Goal: Task Accomplishment & Management: Manage account settings

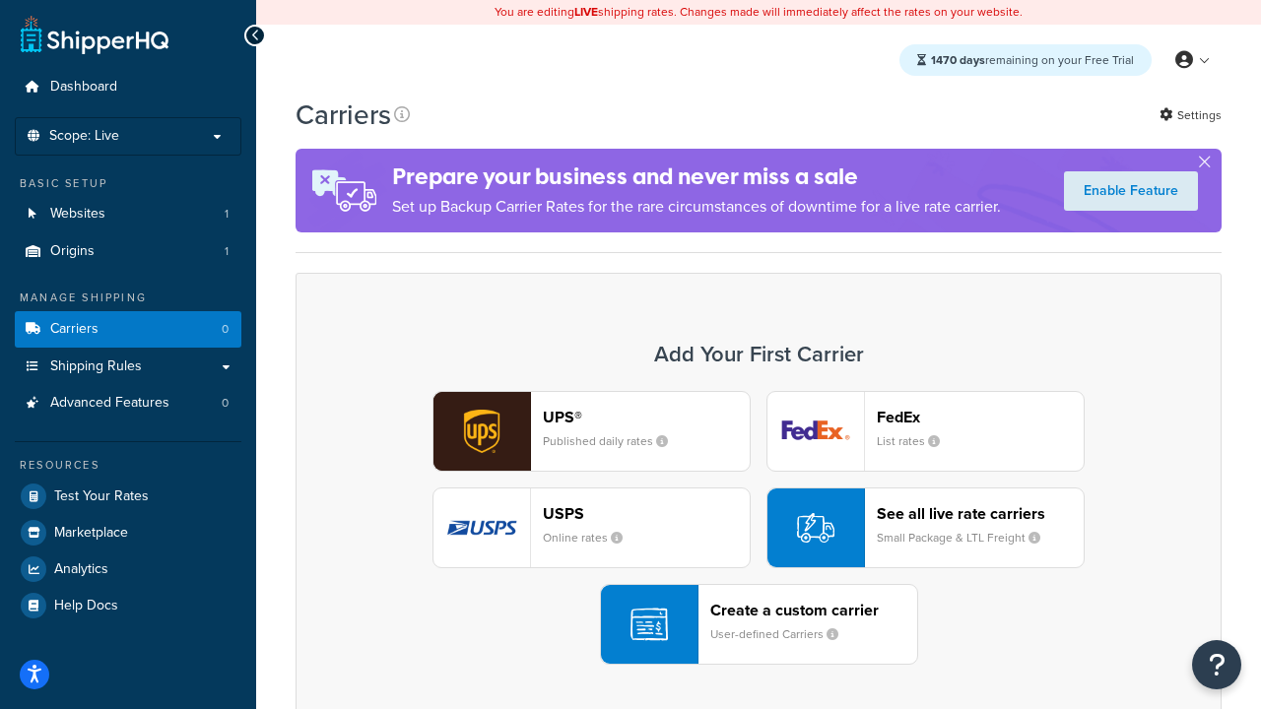
click at [759, 528] on div "UPS® Published daily rates FedEx List rates USPS Online rates See all live rate…" at bounding box center [758, 528] width 885 height 274
click at [980, 417] on header "FedEx" at bounding box center [980, 417] width 207 height 19
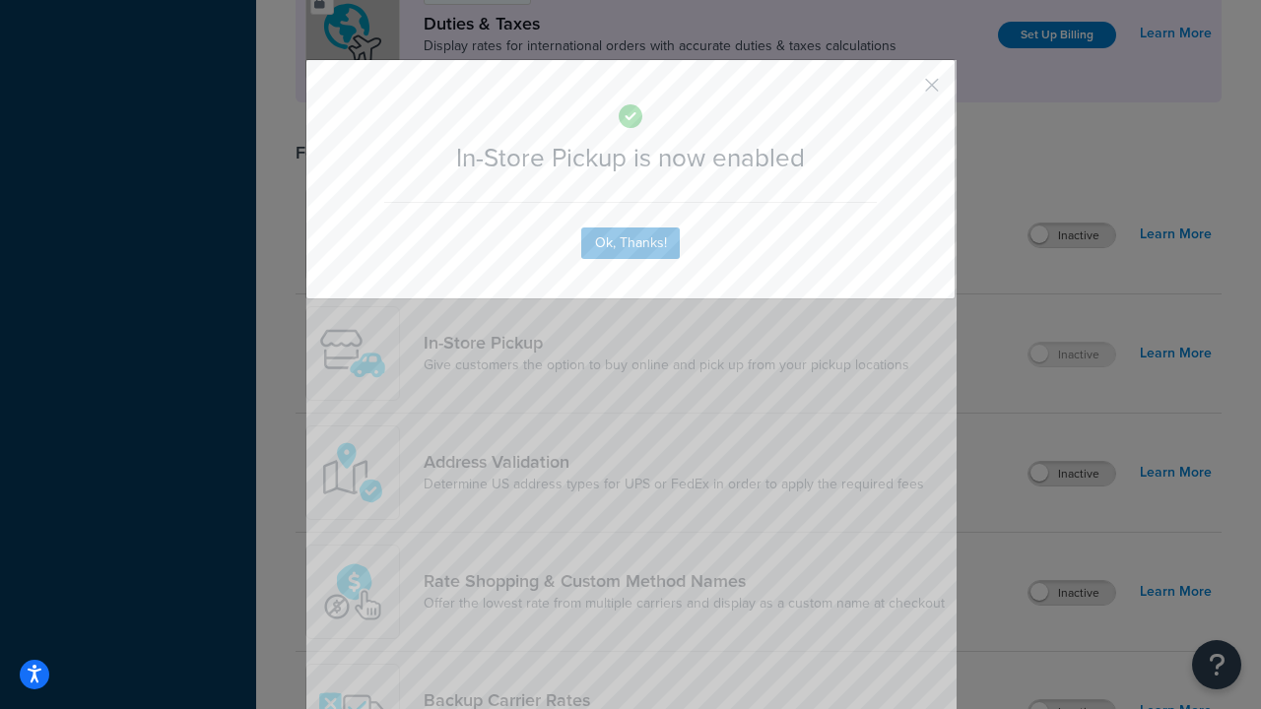
click at [902, 92] on button "button" at bounding box center [902, 92] width 5 height 5
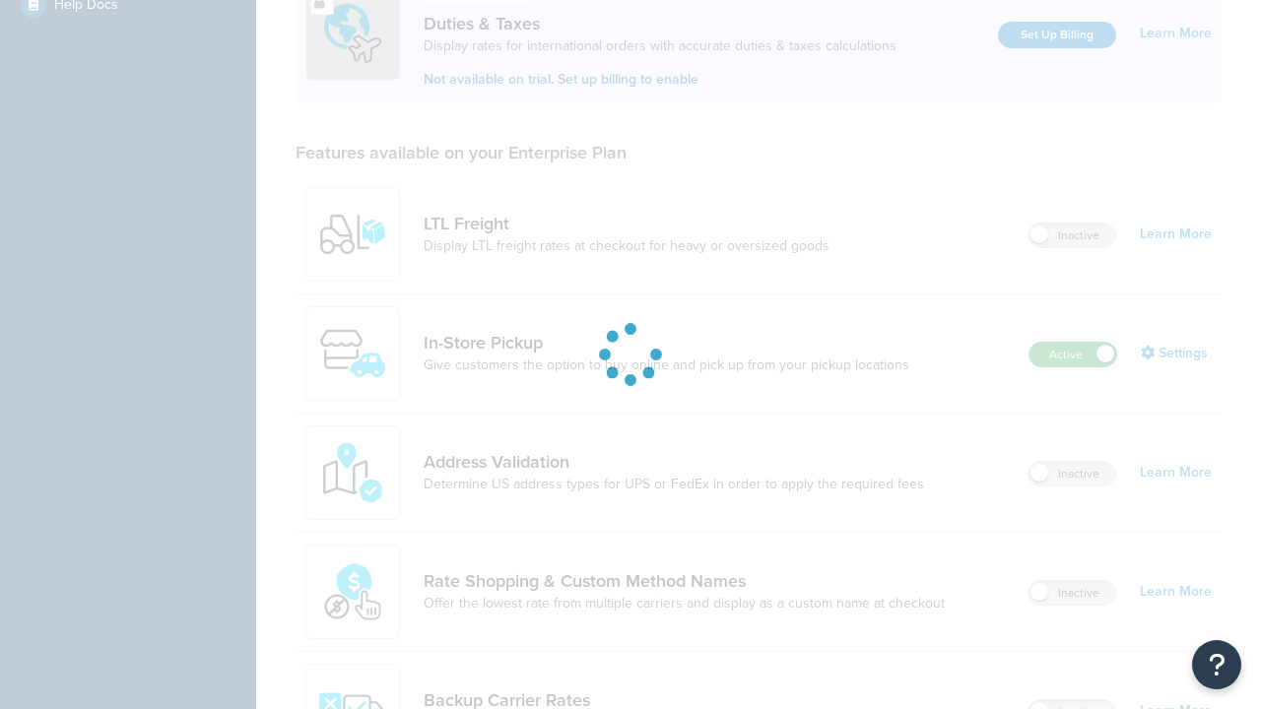
click at [1073, 343] on label "Active" at bounding box center [1072, 355] width 87 height 24
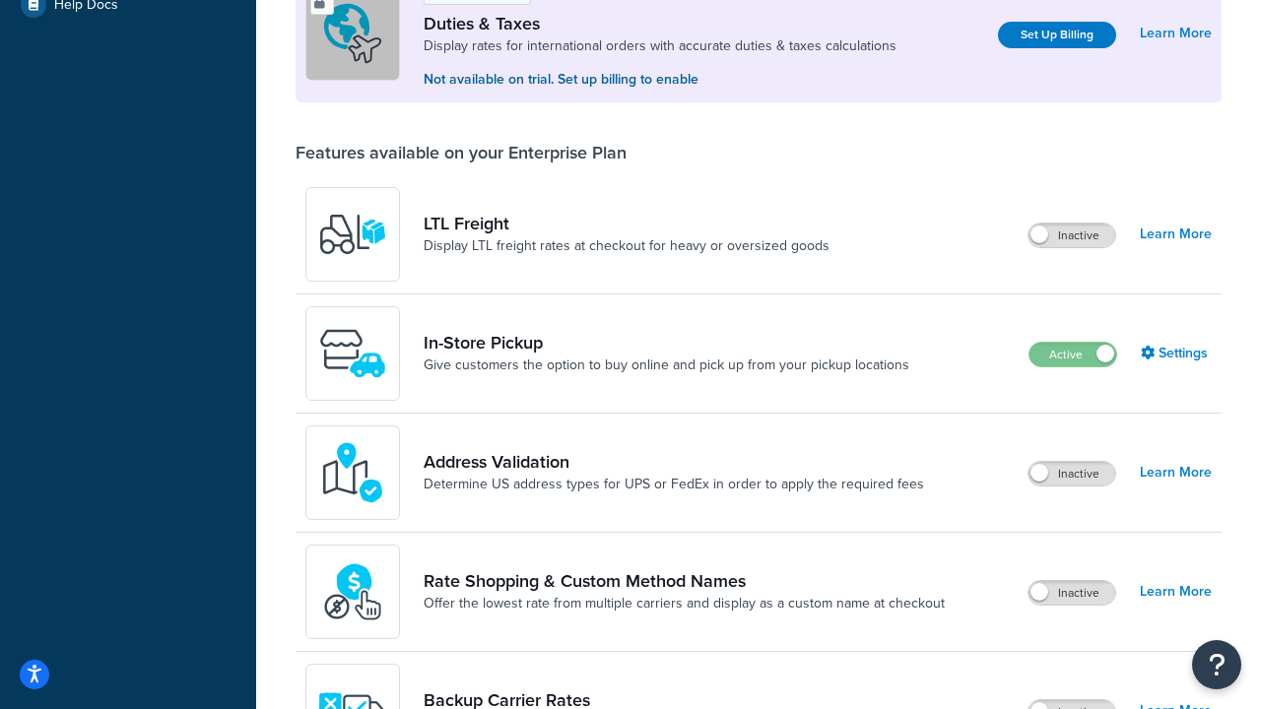
scroll to position [981, 0]
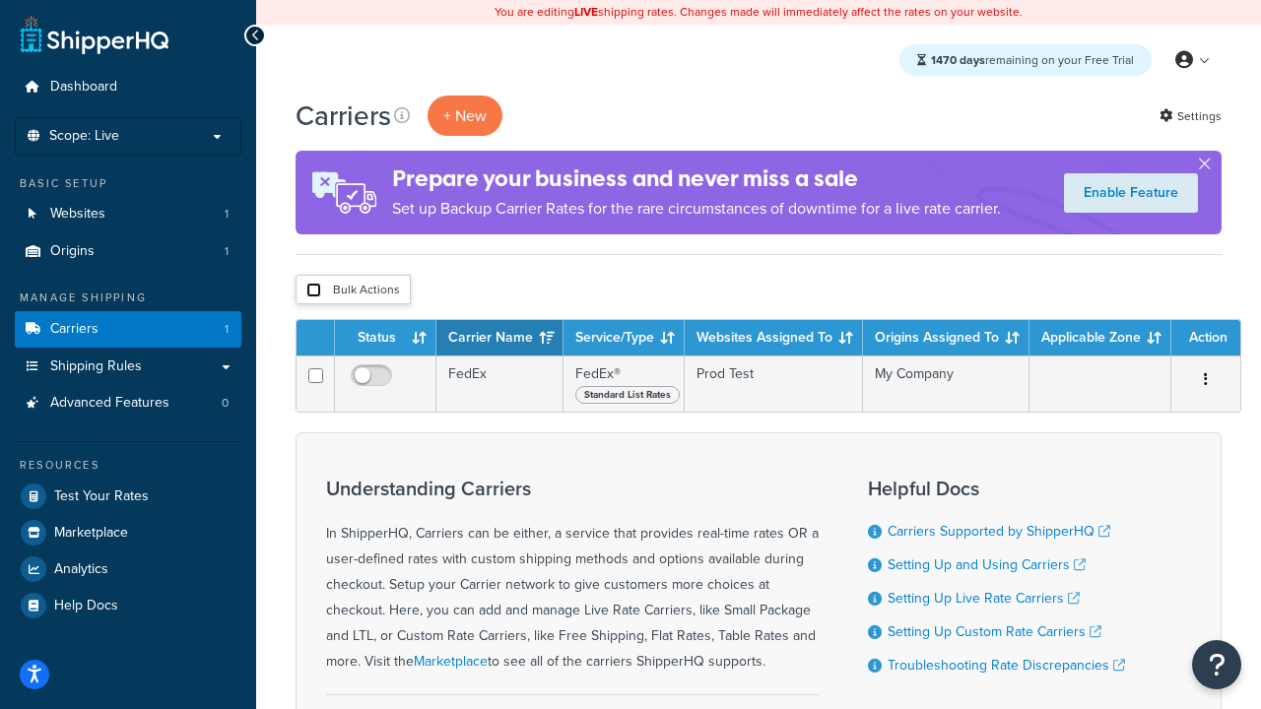
click at [313, 291] on input "checkbox" at bounding box center [313, 290] width 15 height 15
checkbox input "true"
click at [0, 0] on button "Delete" at bounding box center [0, 0] width 0 height 0
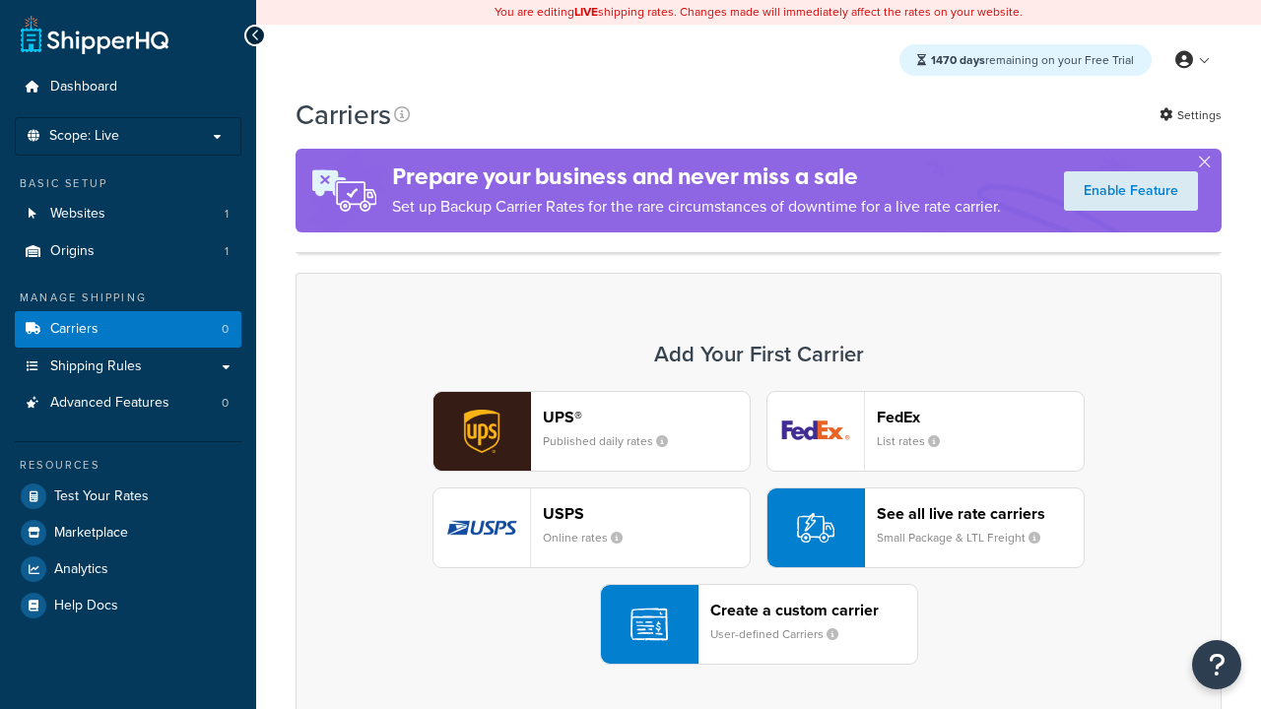
scroll to position [391, 0]
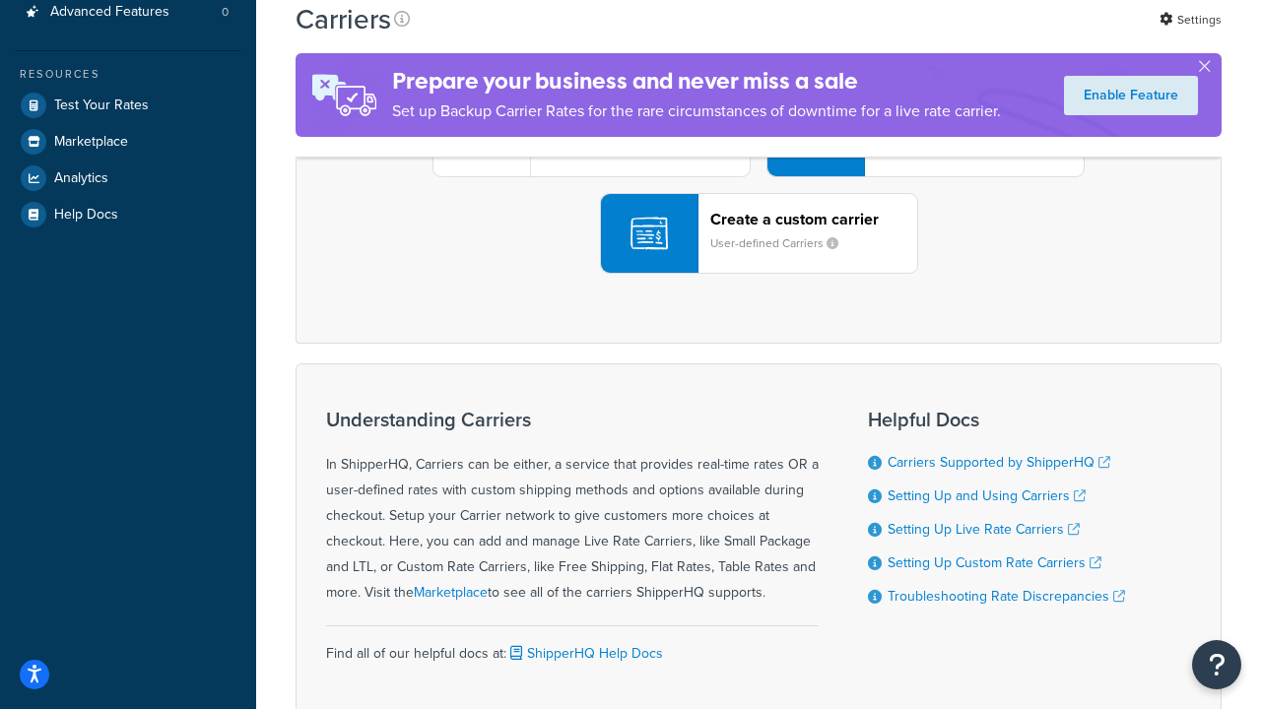
click at [759, 274] on div "UPS® Published daily rates FedEx List rates USPS Online rates See all live rate…" at bounding box center [758, 137] width 885 height 274
click at [980, 35] on header "FedEx" at bounding box center [980, 26] width 207 height 19
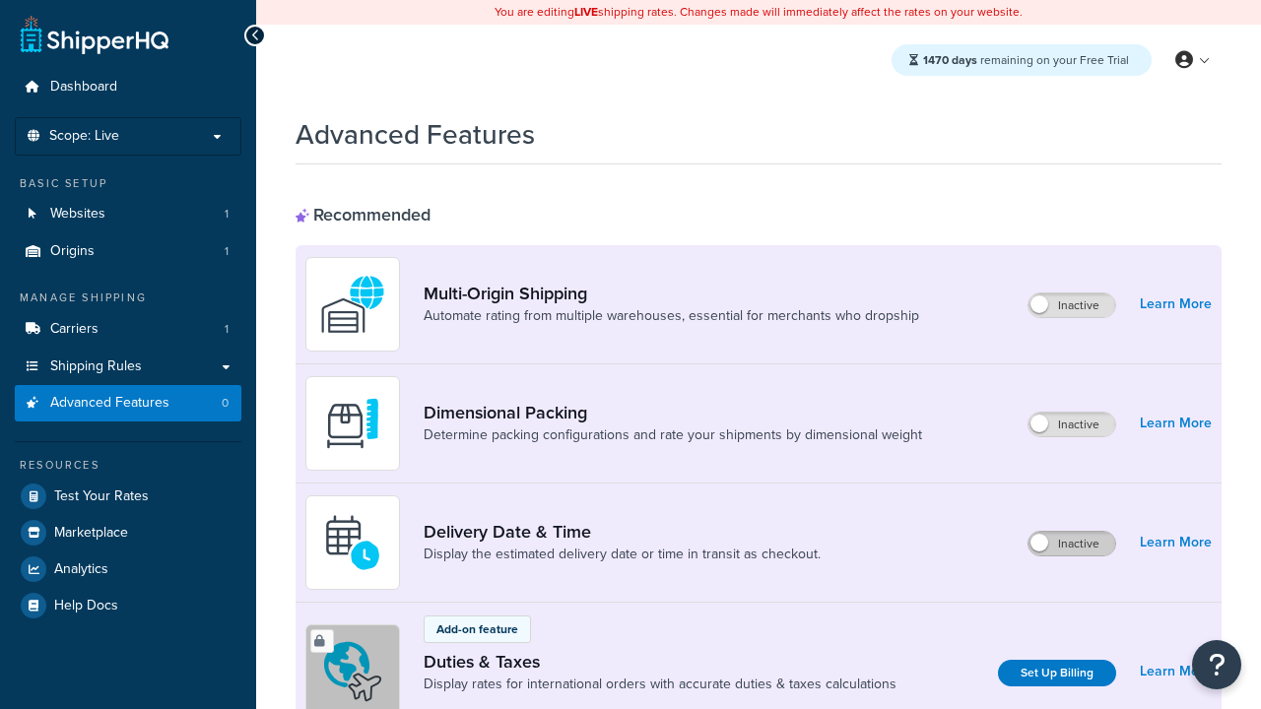
click at [1072, 544] on label "Inactive" at bounding box center [1071, 544] width 87 height 24
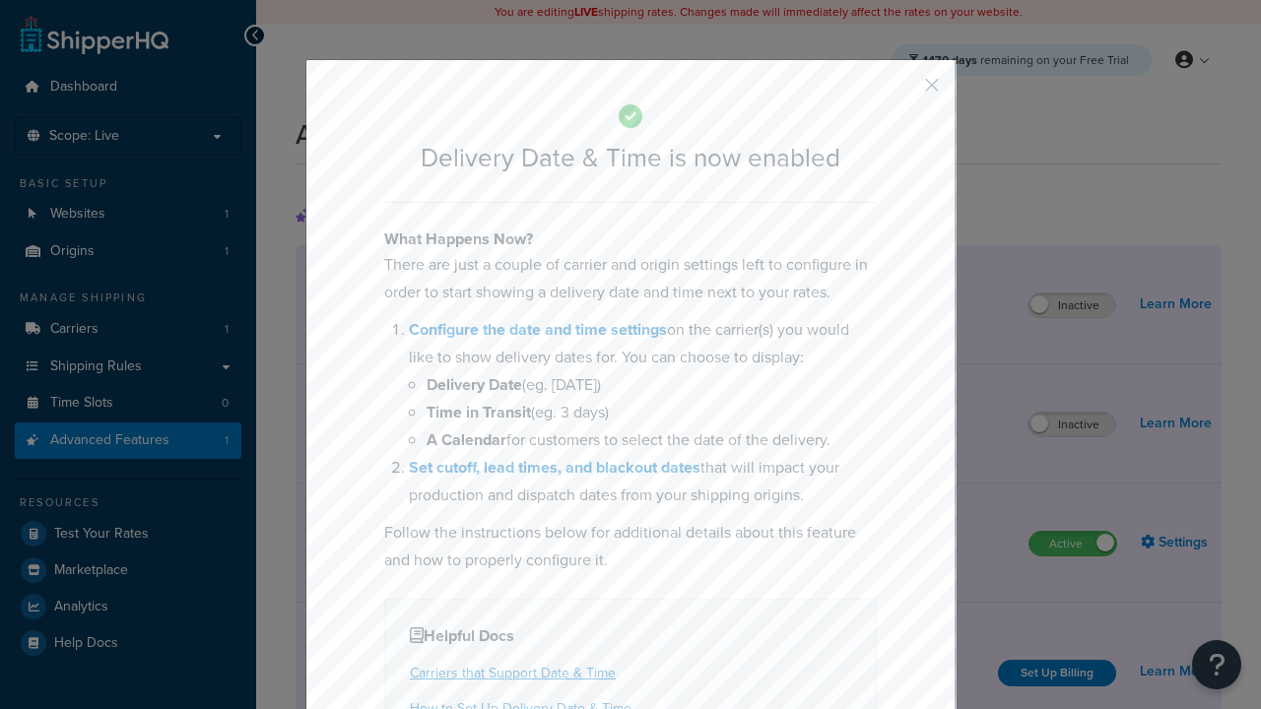
click at [902, 92] on button "button" at bounding box center [902, 92] width 5 height 5
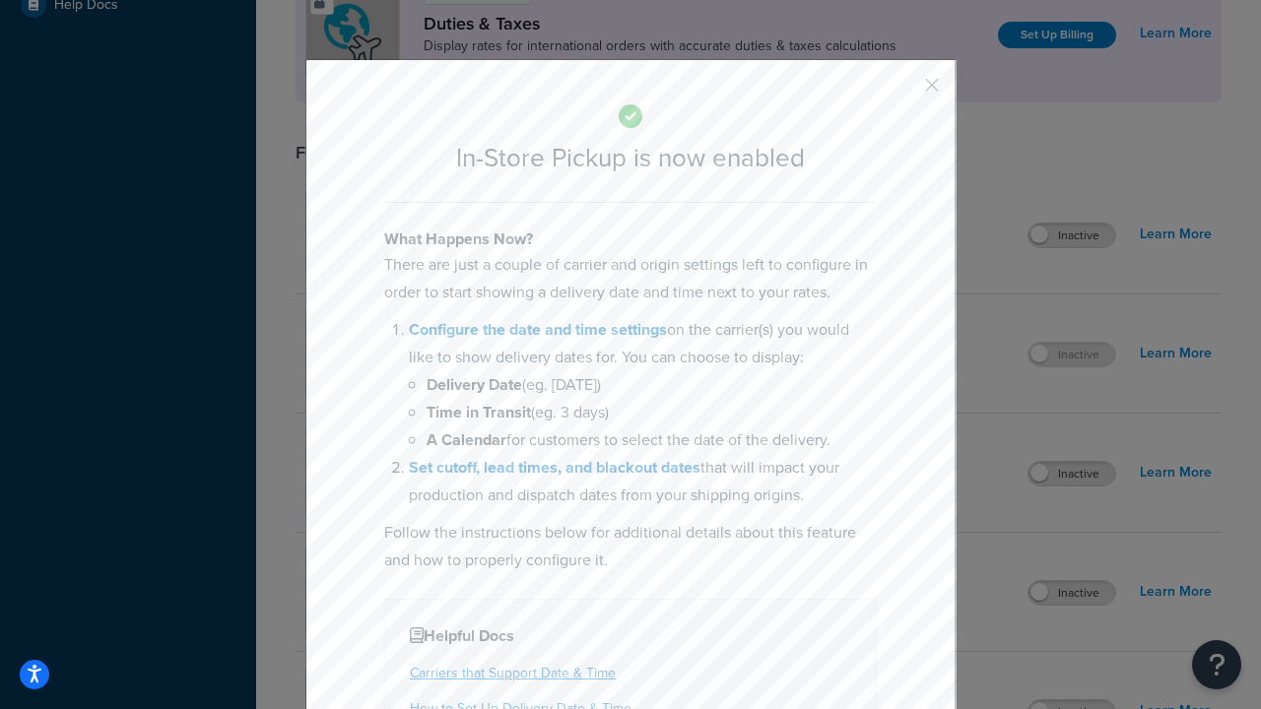
scroll to position [676, 0]
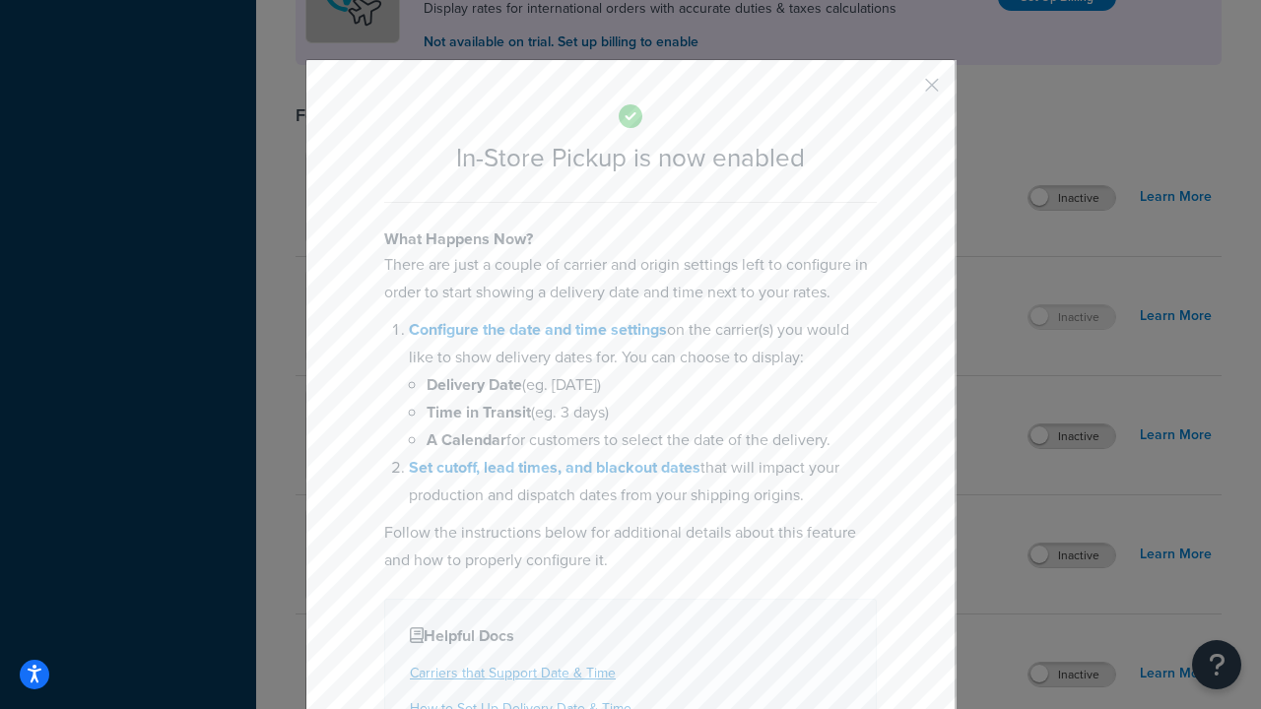
click at [902, 92] on button "button" at bounding box center [902, 92] width 5 height 5
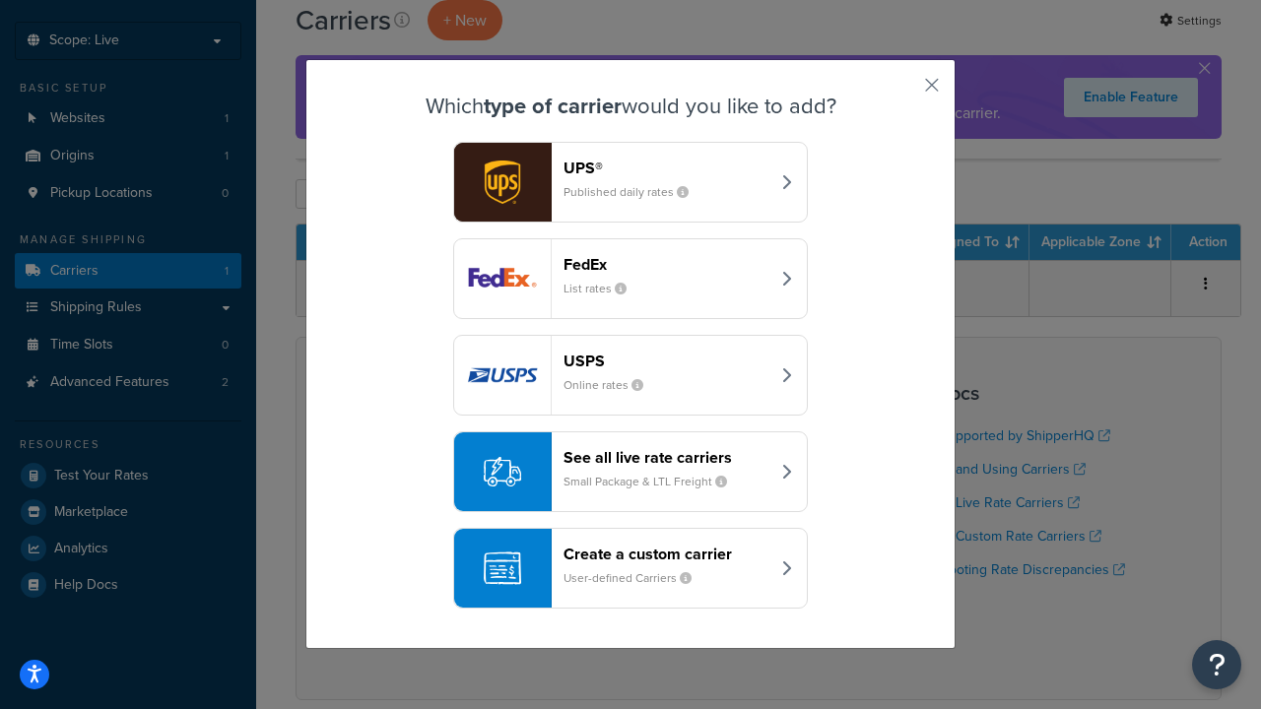
click at [630, 568] on div "Create a custom carrier User-defined Carriers" at bounding box center [666, 568] width 206 height 47
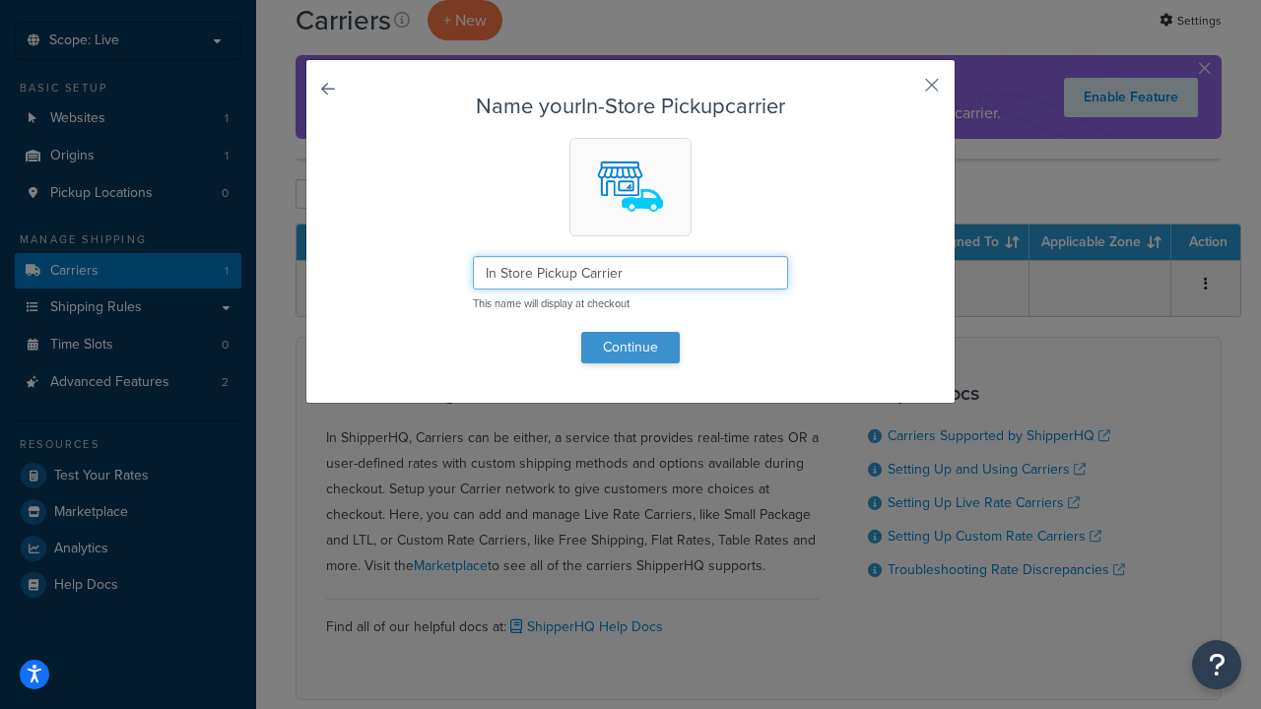
type input "In Store Pickup Carrier"
click at [630, 347] on button "Continue" at bounding box center [630, 348] width 99 height 32
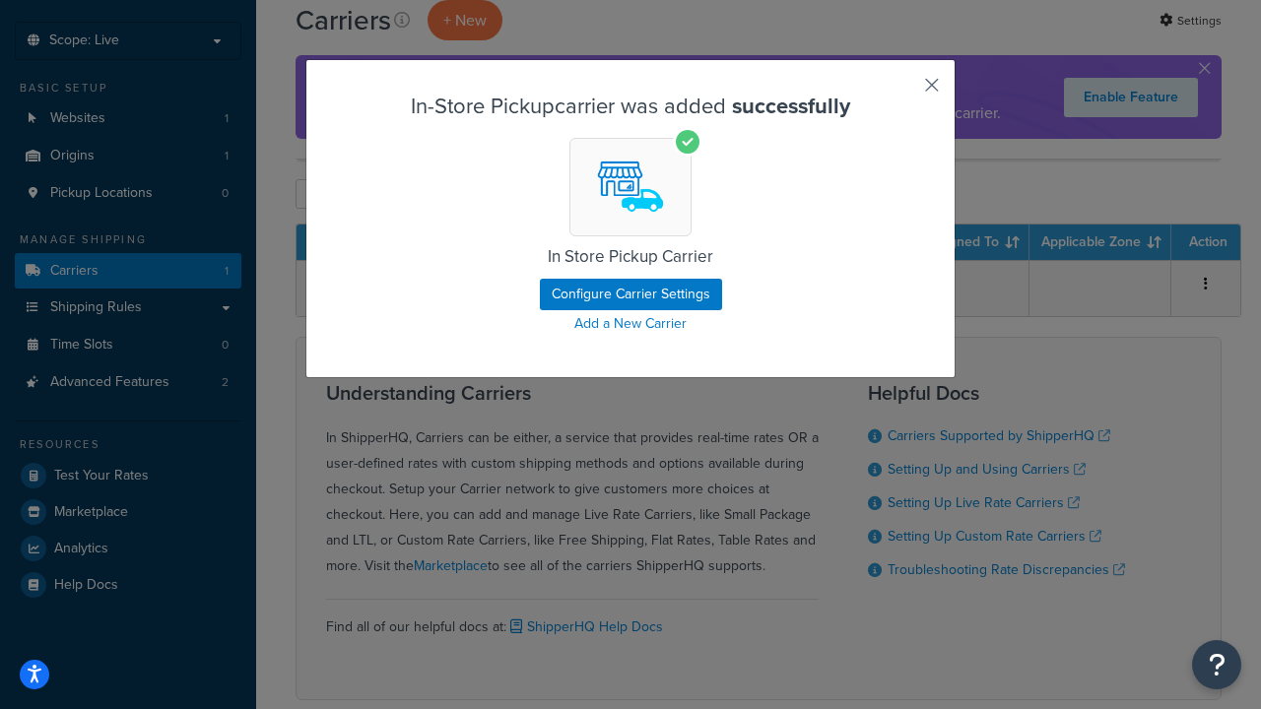
click at [902, 92] on button "button" at bounding box center [902, 92] width 5 height 5
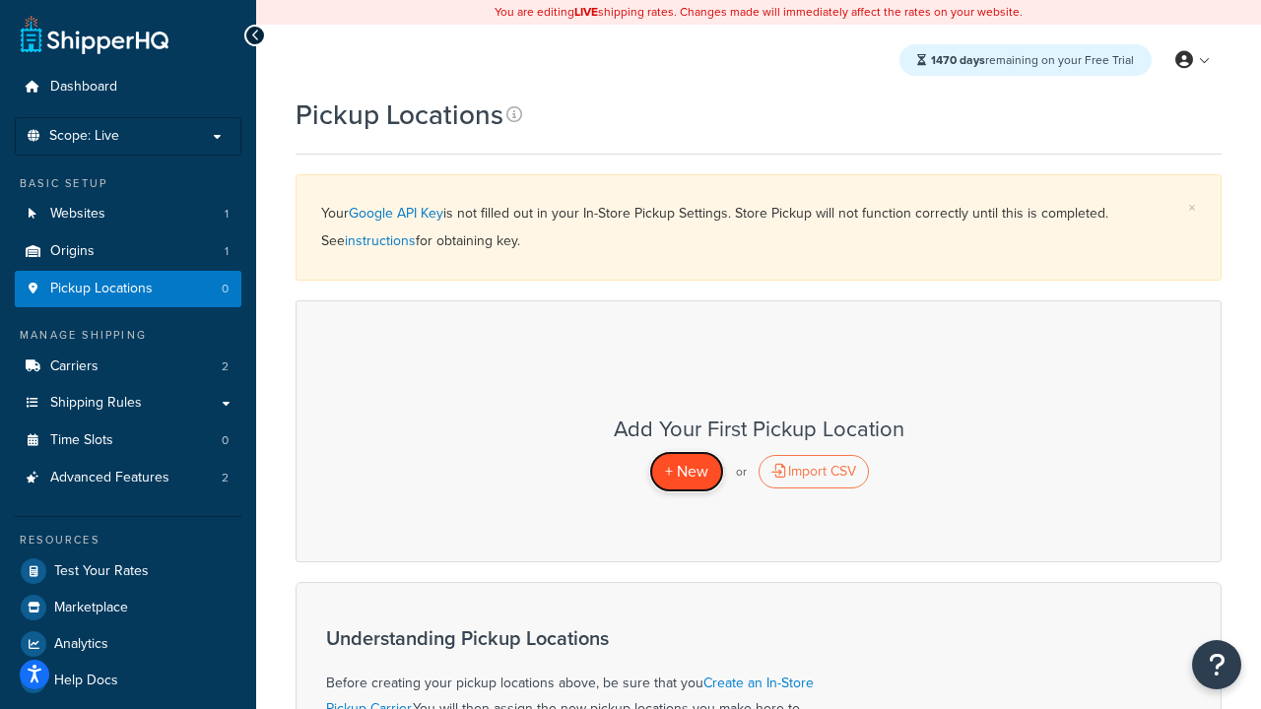
click at [686, 471] on span "+ New" at bounding box center [686, 471] width 43 height 23
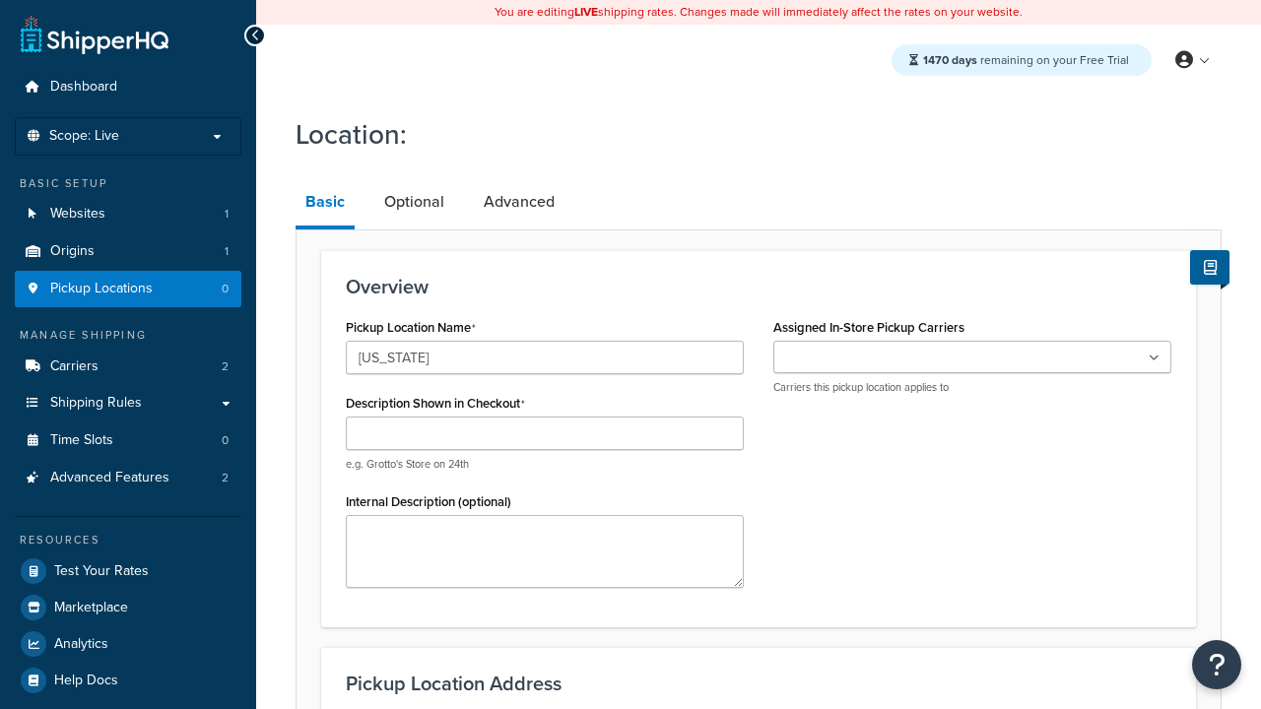
type input "California"
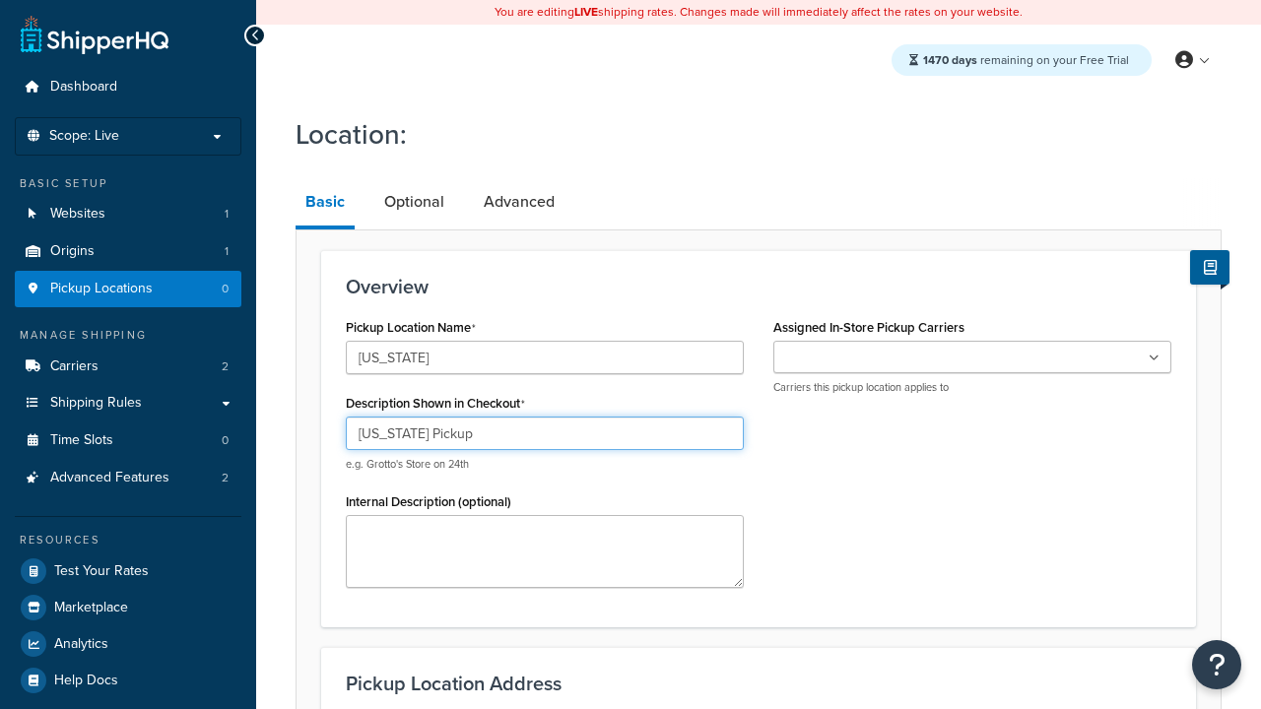
type input "California Pickup"
click at [972, 358] on ul at bounding box center [972, 357] width 398 height 33
type input "3385 Michelson Drive"
type input "Suite B"
type input "Irvine"
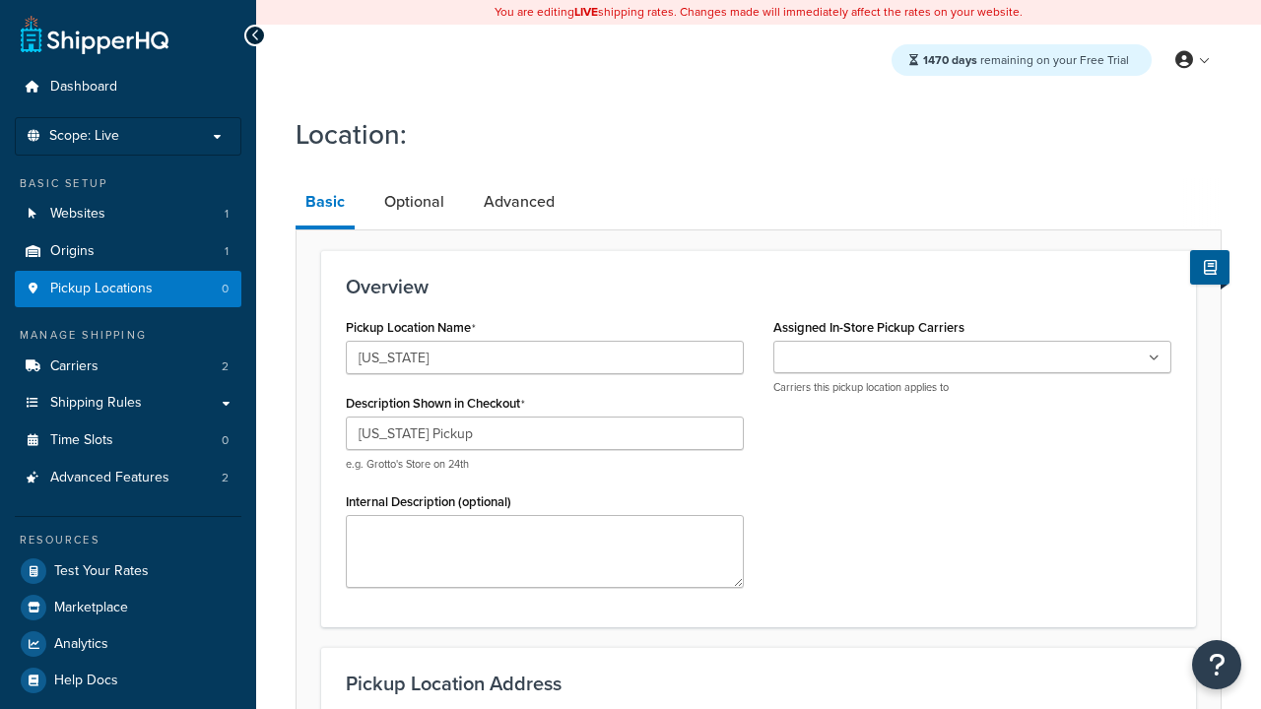
select select "5"
type input "Irvine"
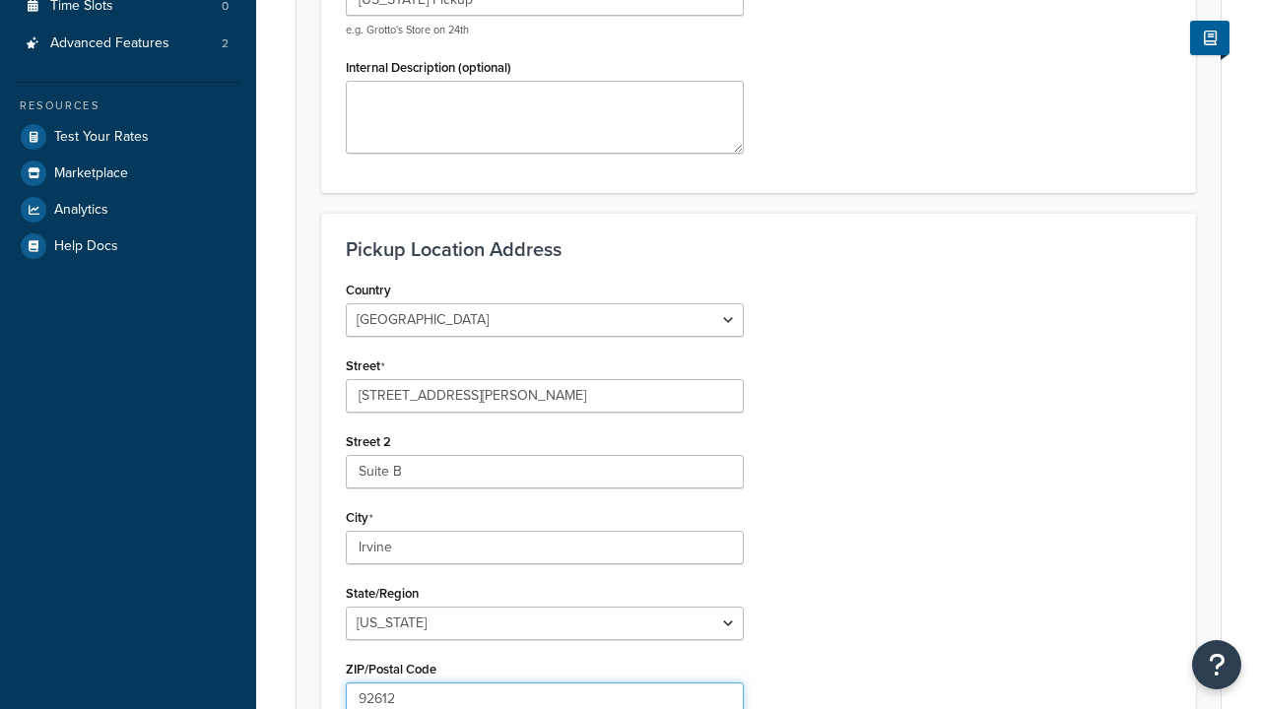
type input "92612"
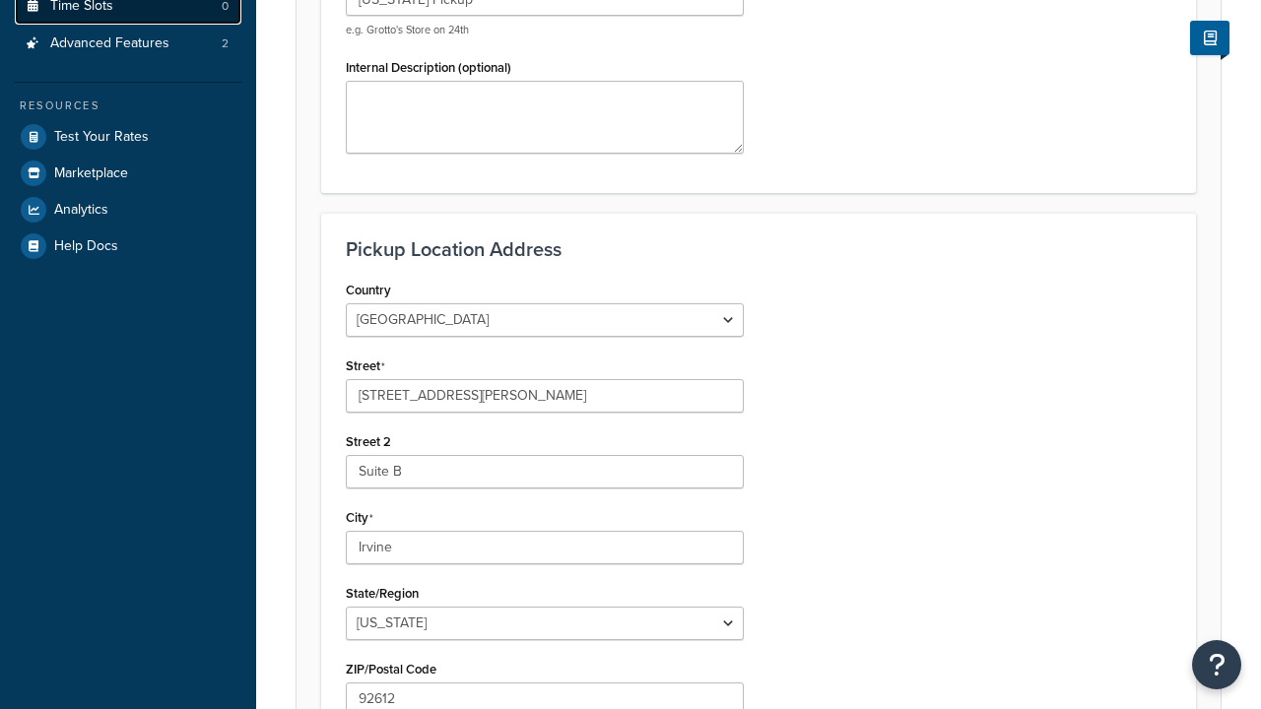
click at [128, 25] on link "Time Slots 0" at bounding box center [128, 6] width 227 height 36
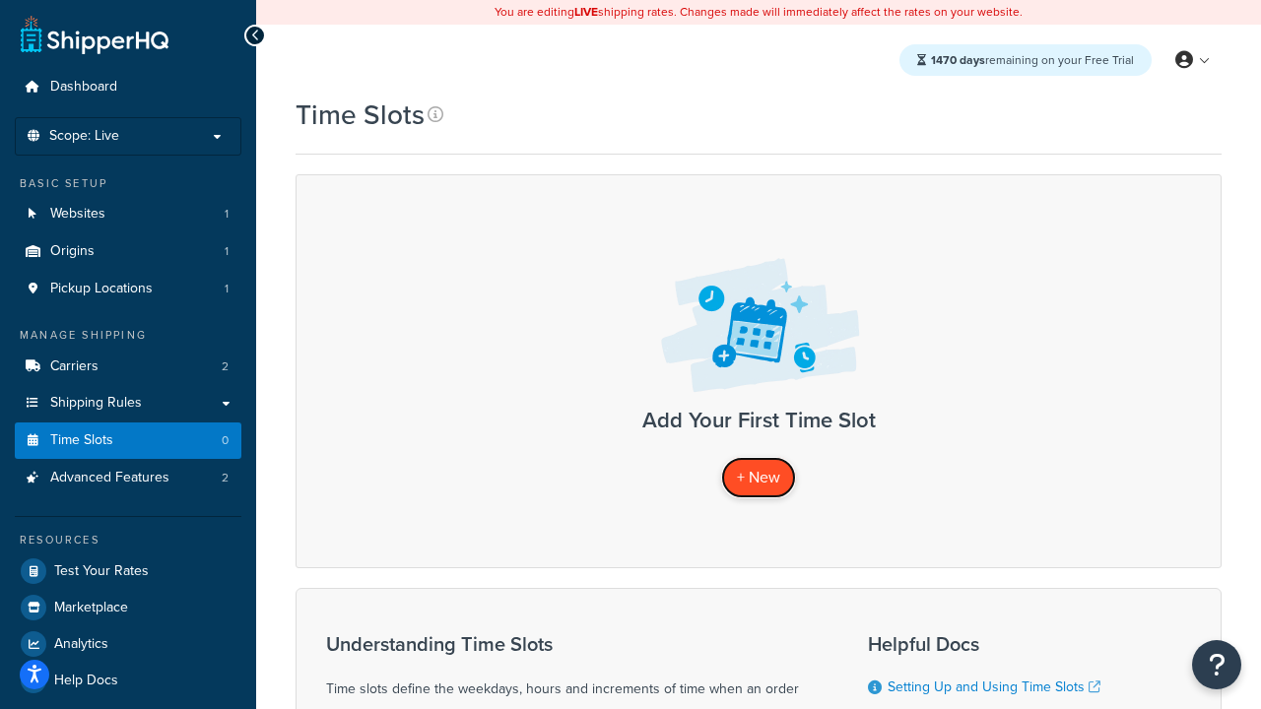
click at [759, 477] on span "+ New" at bounding box center [758, 477] width 43 height 23
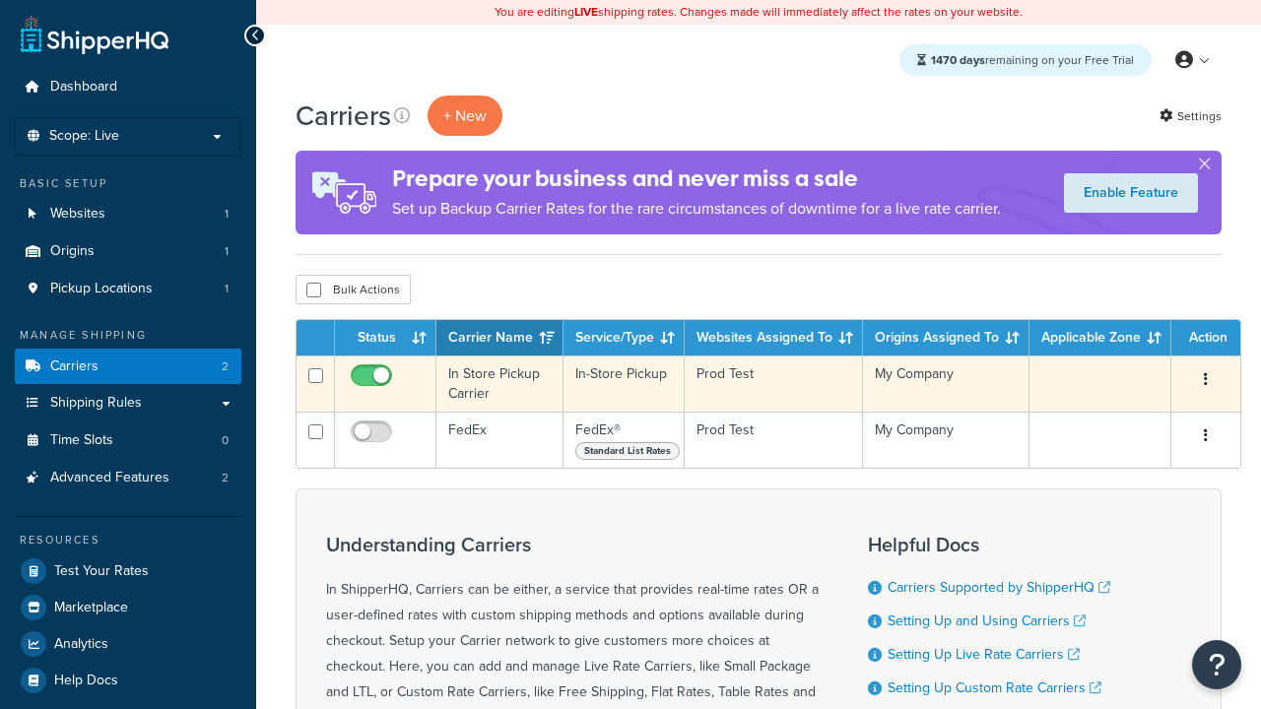
click at [1206, 381] on icon "button" at bounding box center [1206, 379] width 4 height 14
click at [0, 0] on link "Delete" at bounding box center [0, 0] width 0 height 0
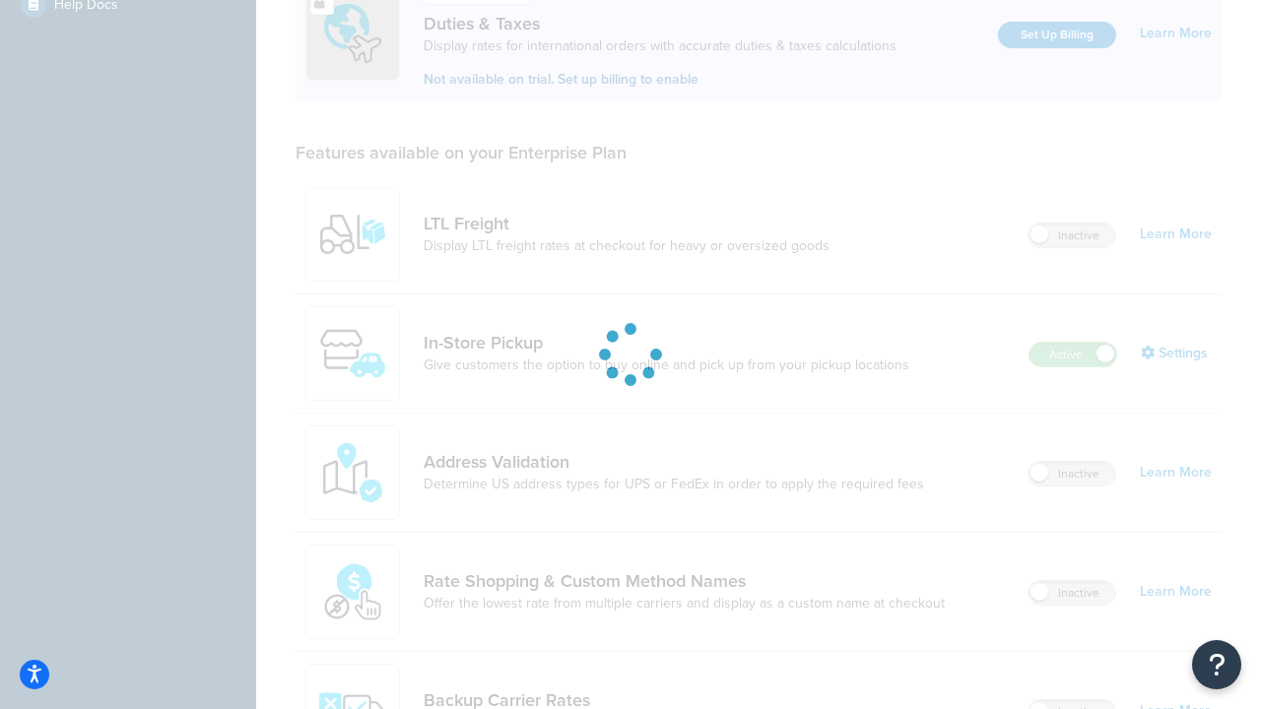
scroll to position [601, 0]
